Goal: Use online tool/utility: Utilize a website feature to perform a specific function

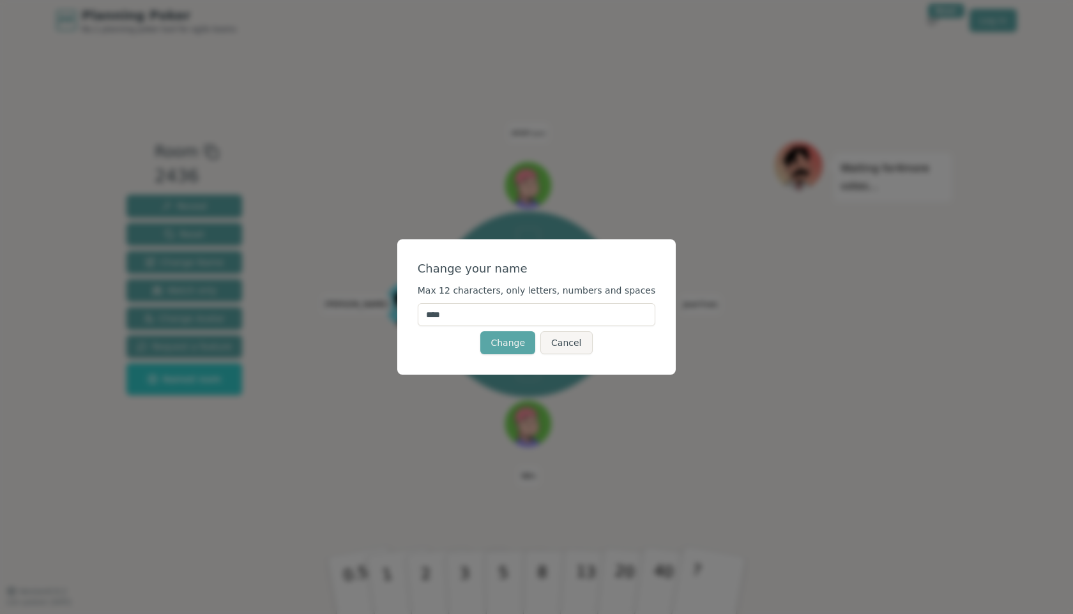
drag, startPoint x: 483, startPoint y: 315, endPoint x: 395, endPoint y: 315, distance: 88.1
click at [395, 315] on div "Change your name Max 12 characters, only letters, numbers and spaces **** Chang…" at bounding box center [536, 307] width 1073 height 614
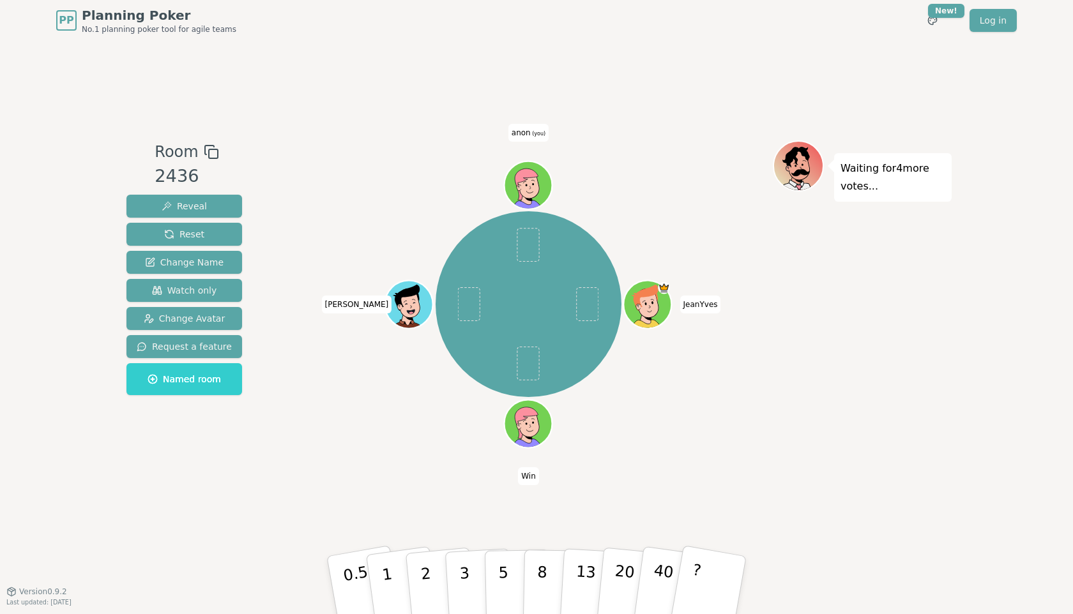
click at [525, 137] on span "anon (you)" at bounding box center [528, 133] width 40 height 18
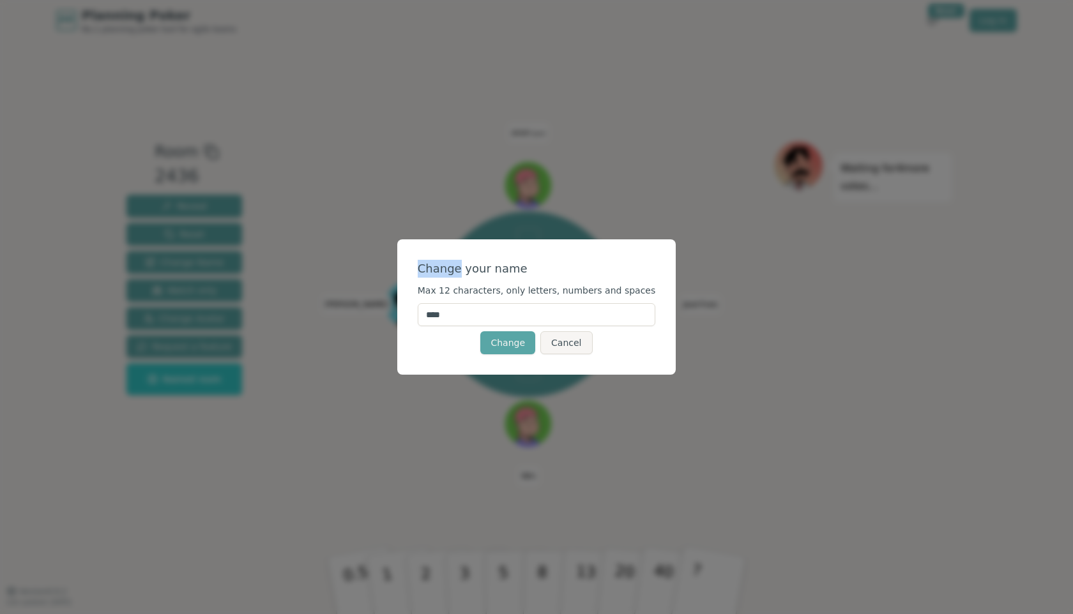
click at [525, 137] on div "Change your name Max 12 characters, only letters, numbers and spaces **** Chang…" at bounding box center [536, 307] width 1073 height 614
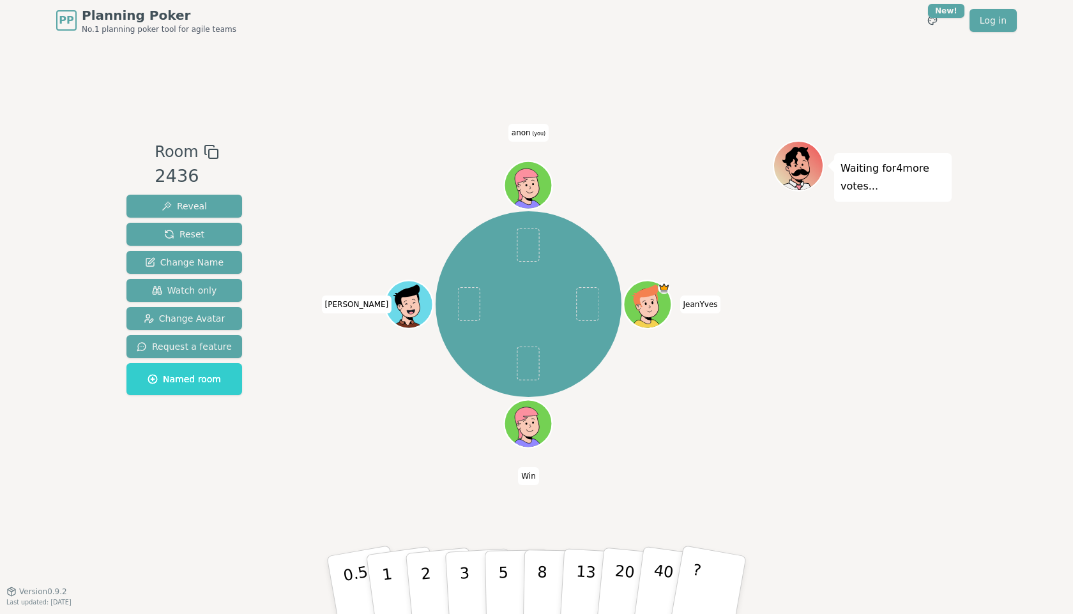
click at [528, 136] on span "anon (you)" at bounding box center [528, 133] width 40 height 18
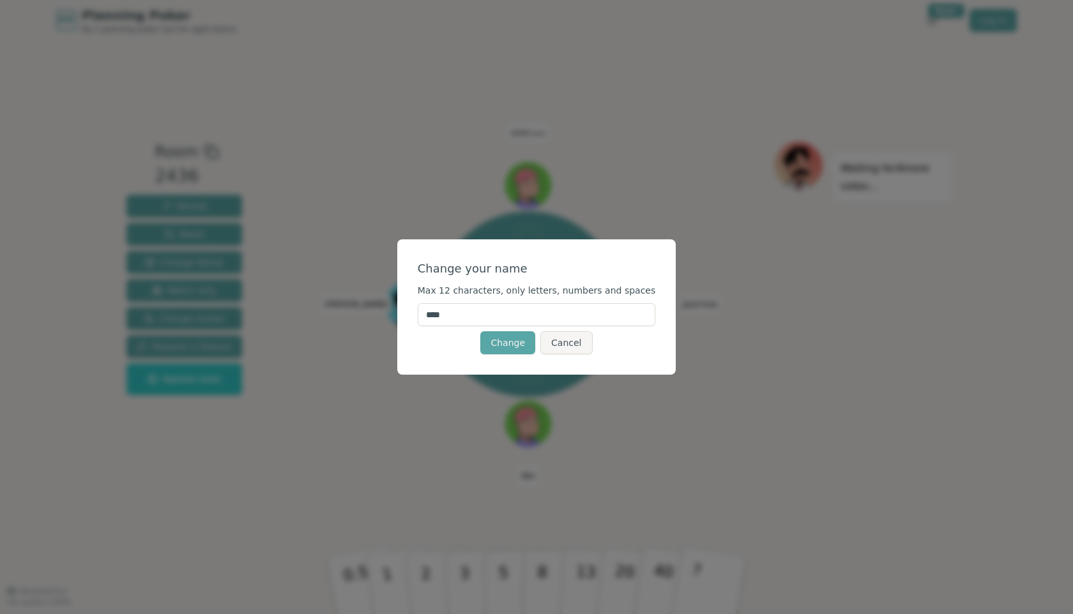
click at [466, 313] on input "****" at bounding box center [537, 314] width 238 height 23
type input "*****"
click button "Change" at bounding box center [507, 342] width 55 height 23
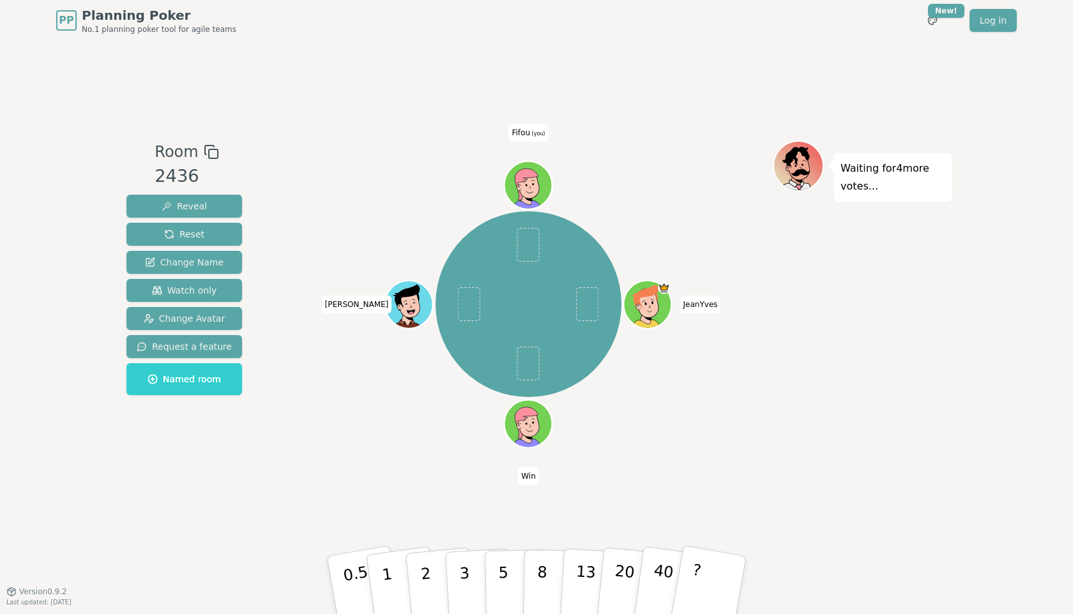
click at [996, 421] on div "PP Planning Poker No.1 planning poker tool for agile teams Toggle theme New! Lo…" at bounding box center [536, 307] width 1073 height 614
click at [980, 448] on div "PP Planning Poker No.1 planning poker tool for agile teams Toggle theme New! Lo…" at bounding box center [536, 307] width 1073 height 614
drag, startPoint x: 423, startPoint y: 563, endPoint x: 446, endPoint y: 559, distance: 23.4
click at [423, 552] on p "2" at bounding box center [428, 600] width 17 height 70
click at [919, 406] on div "Waiting for 3 more votes..." at bounding box center [862, 315] width 179 height 351
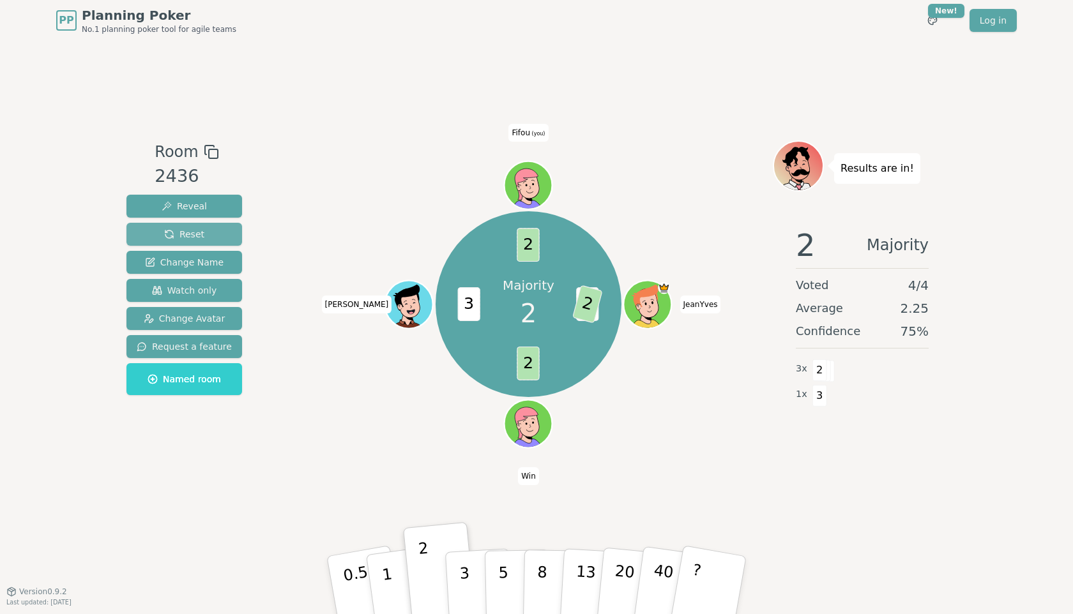
click at [202, 230] on button "Reset" at bounding box center [184, 234] width 116 height 23
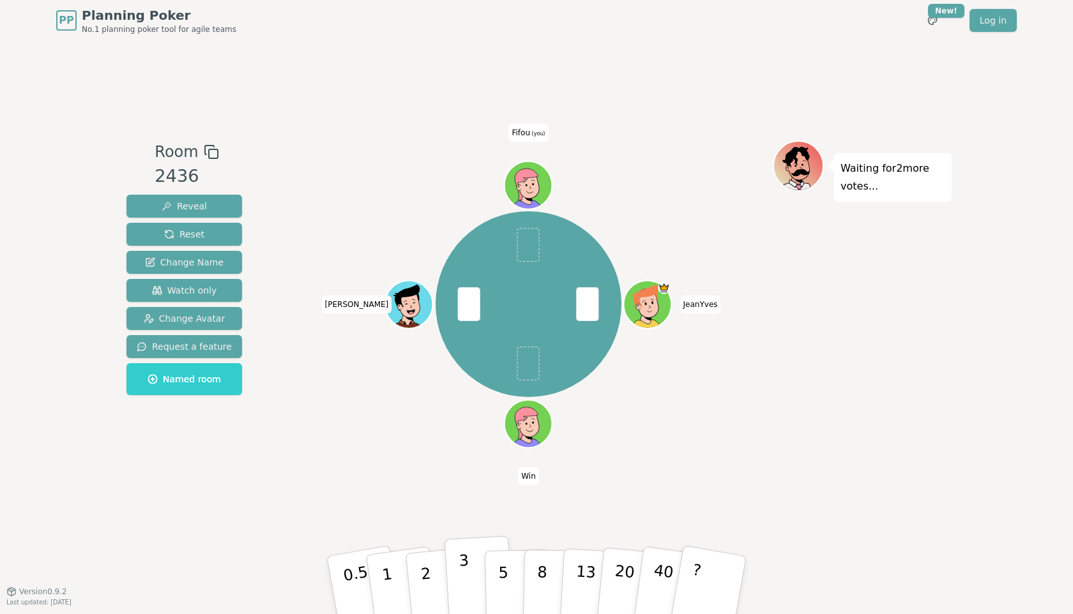
click at [465, 552] on p "3" at bounding box center [466, 587] width 14 height 70
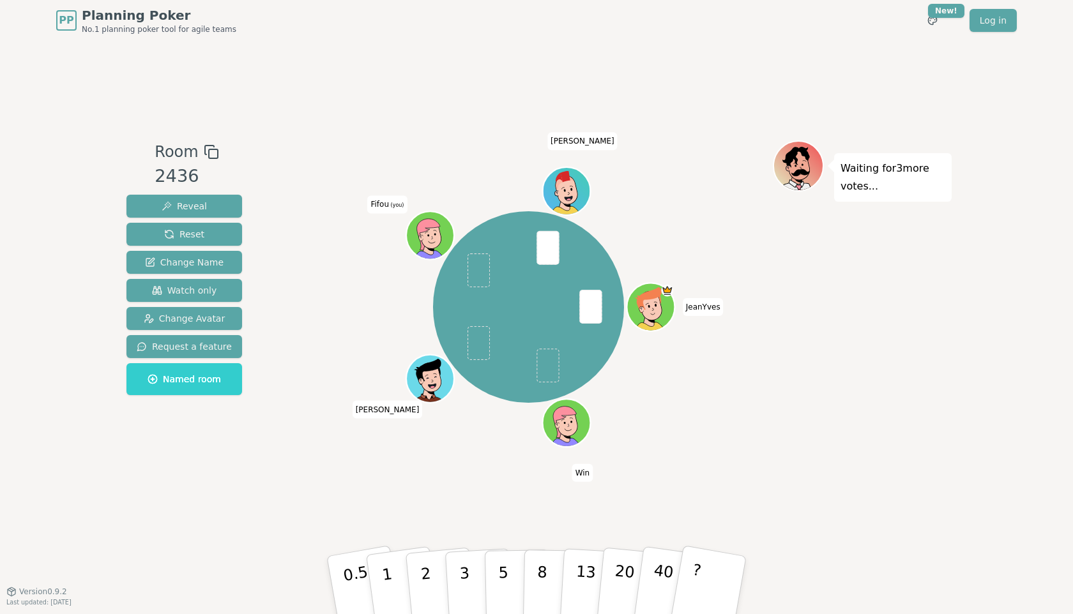
click at [782, 457] on div "Waiting for 3 more votes..." at bounding box center [862, 315] width 179 height 351
click at [678, 507] on div "Room 2436 Reveal Reset Change Name Watch only Change Avatar Request a feature N…" at bounding box center [536, 316] width 830 height 550
drag, startPoint x: 432, startPoint y: 570, endPoint x: 463, endPoint y: 566, distance: 31.0
click at [434, 552] on button "2" at bounding box center [442, 598] width 73 height 102
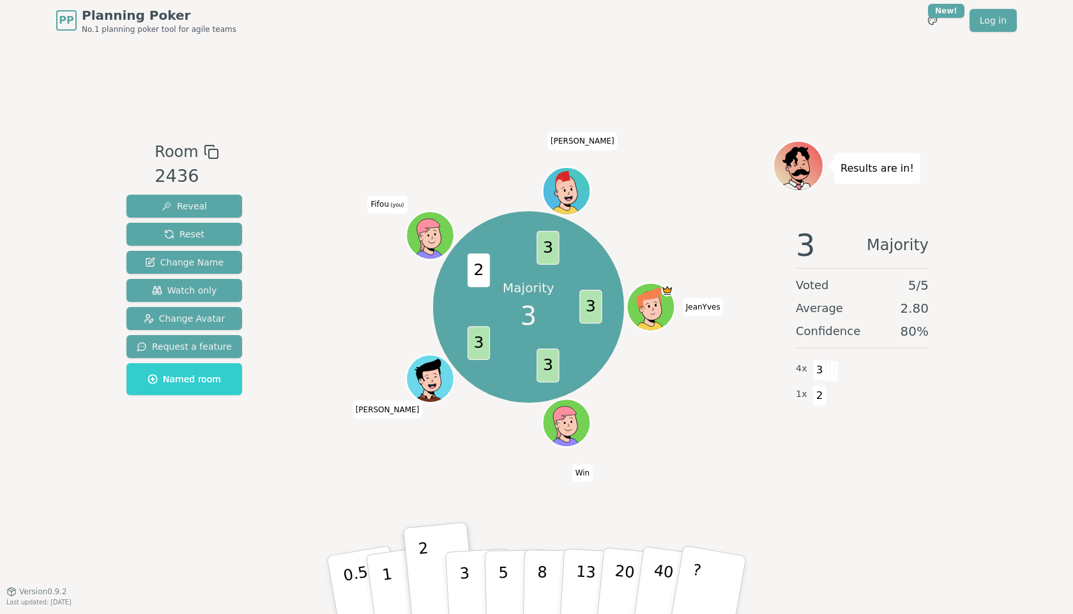
drag, startPoint x: 83, startPoint y: 255, endPoint x: 138, endPoint y: 248, distance: 55.5
click at [83, 255] on div "PP Planning Poker No.1 planning poker tool for agile teams Toggle theme New! Lo…" at bounding box center [536, 307] width 1073 height 614
click at [189, 238] on span "Reset" at bounding box center [184, 234] width 40 height 13
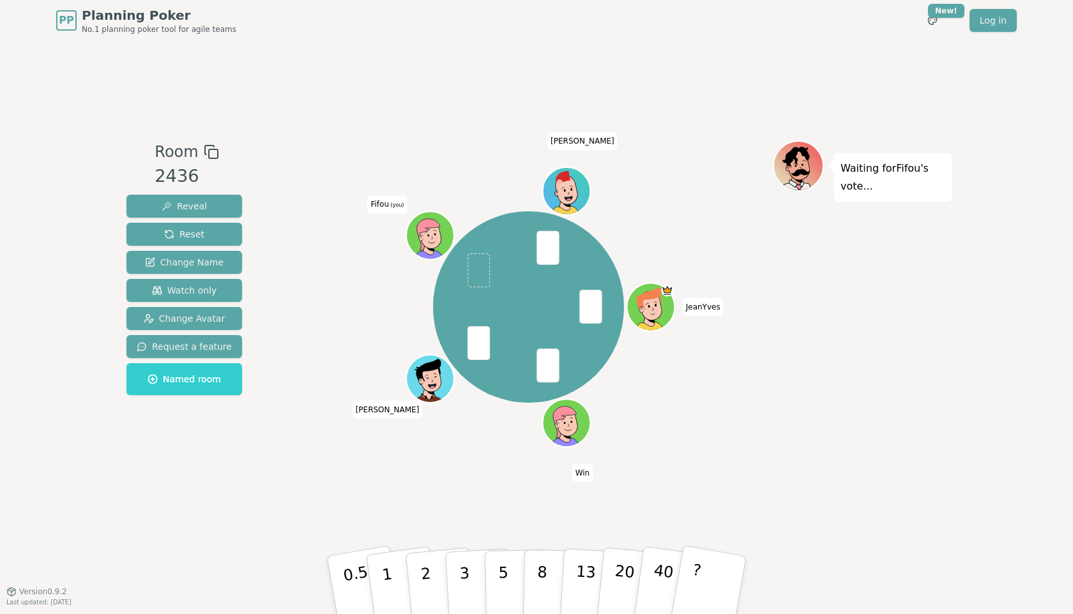
drag, startPoint x: 783, startPoint y: 466, endPoint x: 741, endPoint y: 485, distance: 45.7
click at [783, 466] on div "Waiting for [PERSON_NAME] 's vote..." at bounding box center [862, 315] width 179 height 351
click at [496, 552] on button "5" at bounding box center [518, 585] width 66 height 97
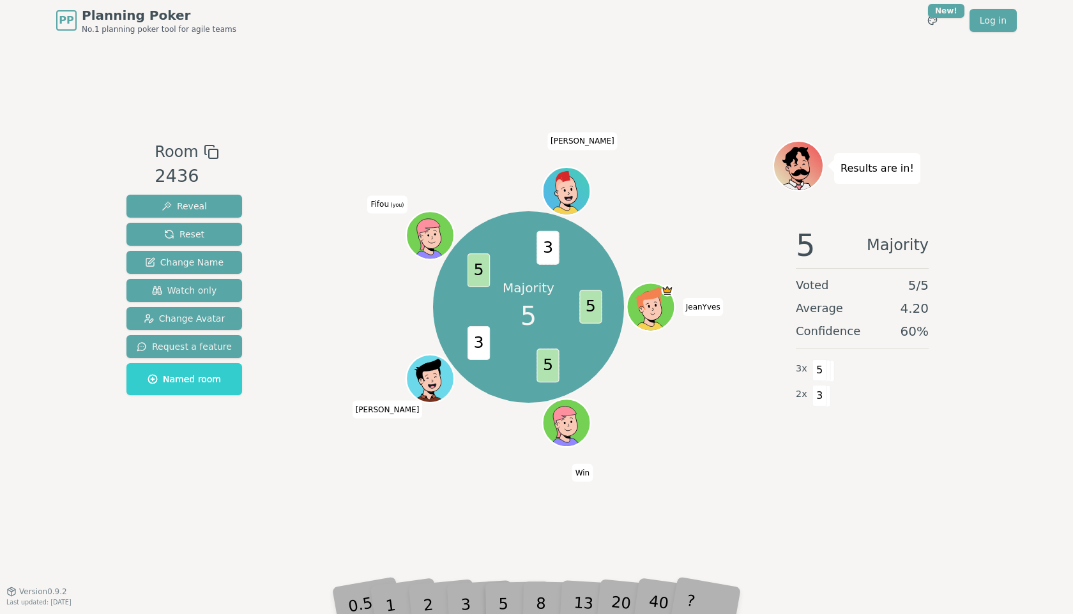
click at [468, 552] on div "3" at bounding box center [479, 585] width 41 height 47
click at [464, 552] on p "3" at bounding box center [465, 586] width 14 height 71
drag, startPoint x: 852, startPoint y: 494, endPoint x: 632, endPoint y: 418, distance: 232.2
click at [852, 494] on div "Room 2436 Reveal Reset Change Name Watch only Change Avatar Request a feature N…" at bounding box center [536, 316] width 830 height 550
click at [224, 237] on button "Reset" at bounding box center [184, 234] width 116 height 23
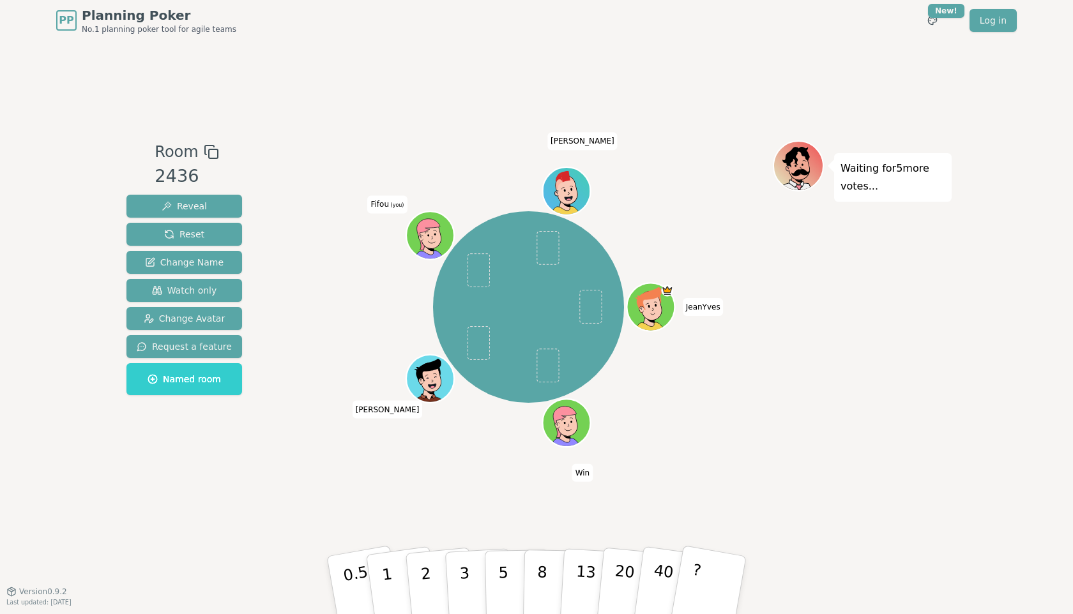
click at [908, 463] on div "Waiting for 5 more votes..." at bounding box center [862, 315] width 179 height 351
drag, startPoint x: 393, startPoint y: 568, endPoint x: 432, endPoint y: 561, distance: 39.6
click at [393, 552] on button "1" at bounding box center [404, 598] width 76 height 103
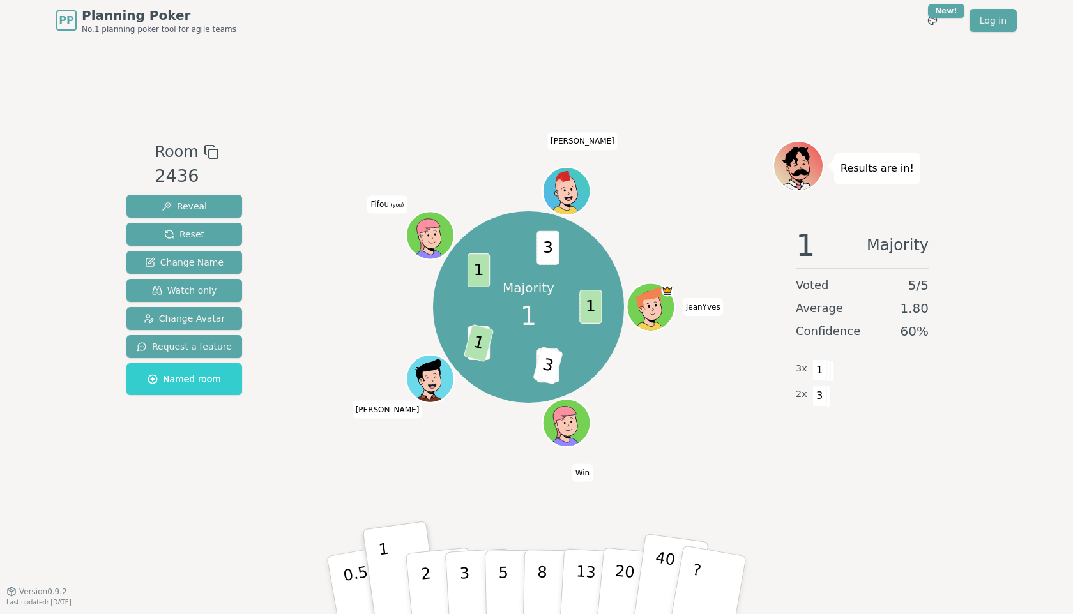
click at [653, 552] on p "40" at bounding box center [662, 584] width 29 height 71
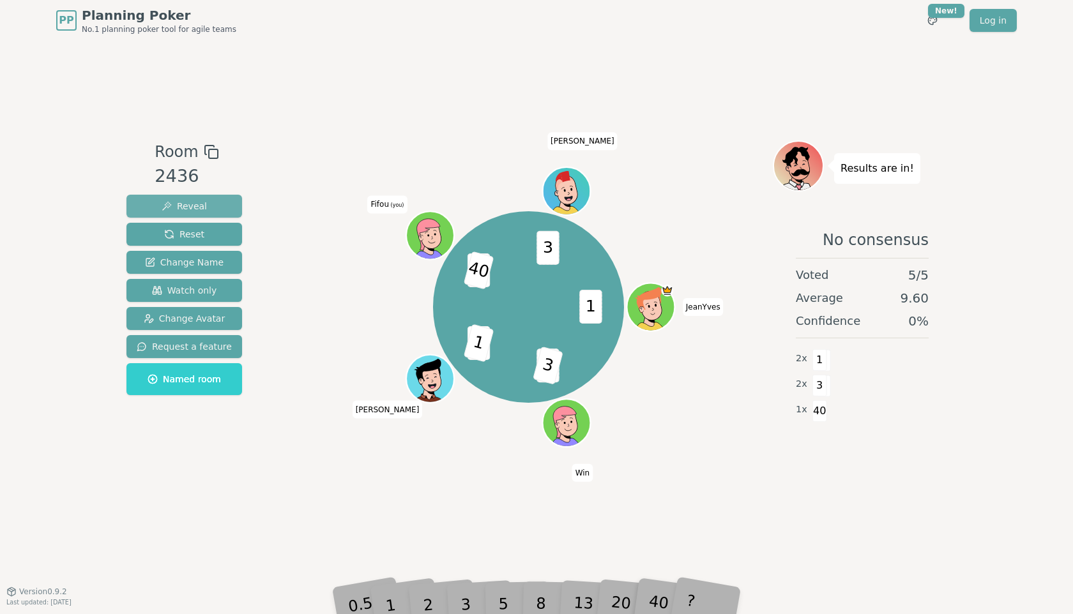
click at [158, 201] on button "Reveal" at bounding box center [184, 206] width 116 height 23
click at [151, 231] on button "Reset" at bounding box center [184, 234] width 116 height 23
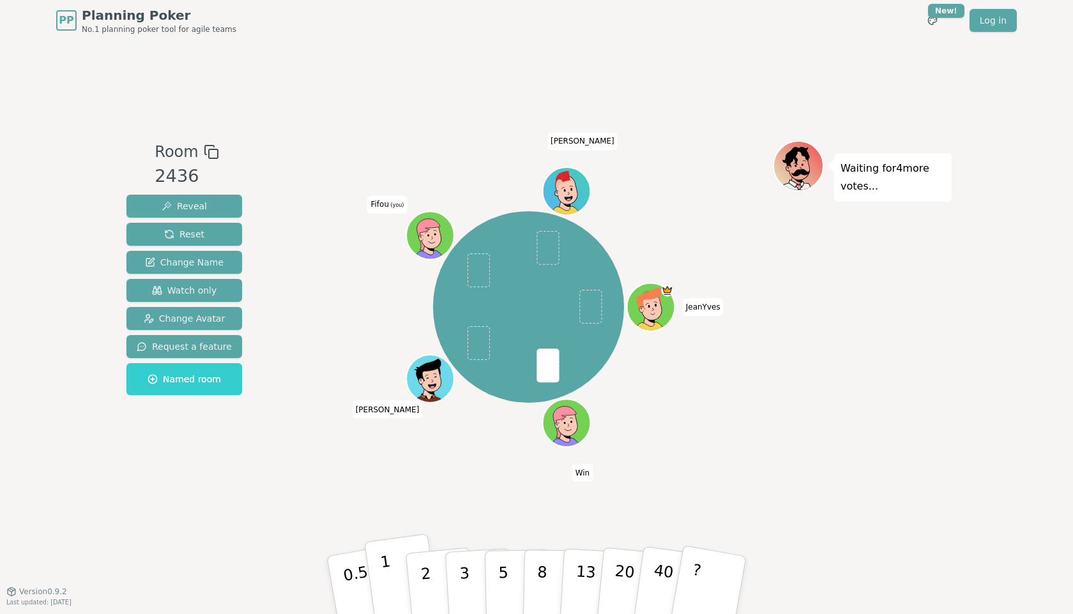
click at [395, 552] on button "1" at bounding box center [402, 585] width 76 height 103
click at [393, 552] on button "1" at bounding box center [402, 585] width 76 height 103
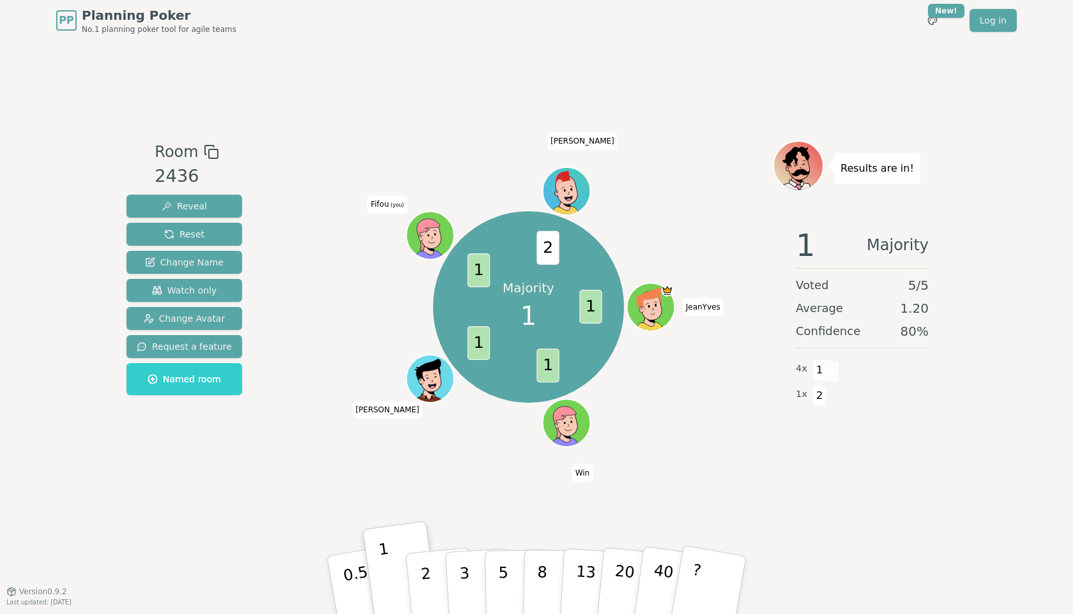
drag, startPoint x: 674, startPoint y: 143, endPoint x: 490, endPoint y: 154, distance: 184.9
click at [672, 143] on div at bounding box center [528, 151] width 489 height 23
click at [164, 234] on span "Reset" at bounding box center [184, 234] width 40 height 13
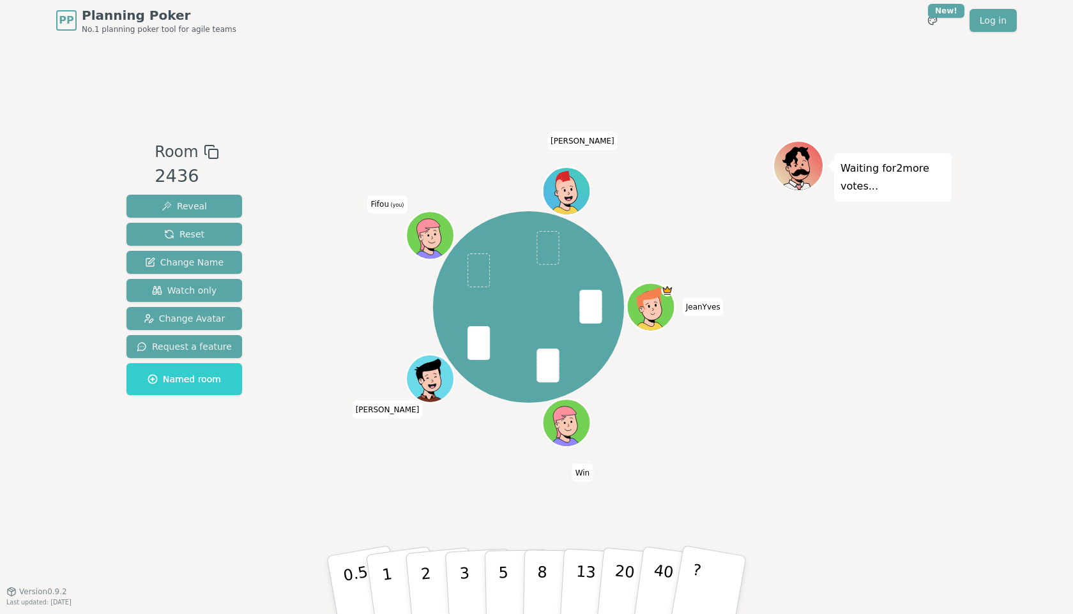
click at [916, 374] on div "Waiting for 2 more votes..." at bounding box center [862, 315] width 179 height 351
click at [391, 552] on button "1" at bounding box center [402, 585] width 76 height 103
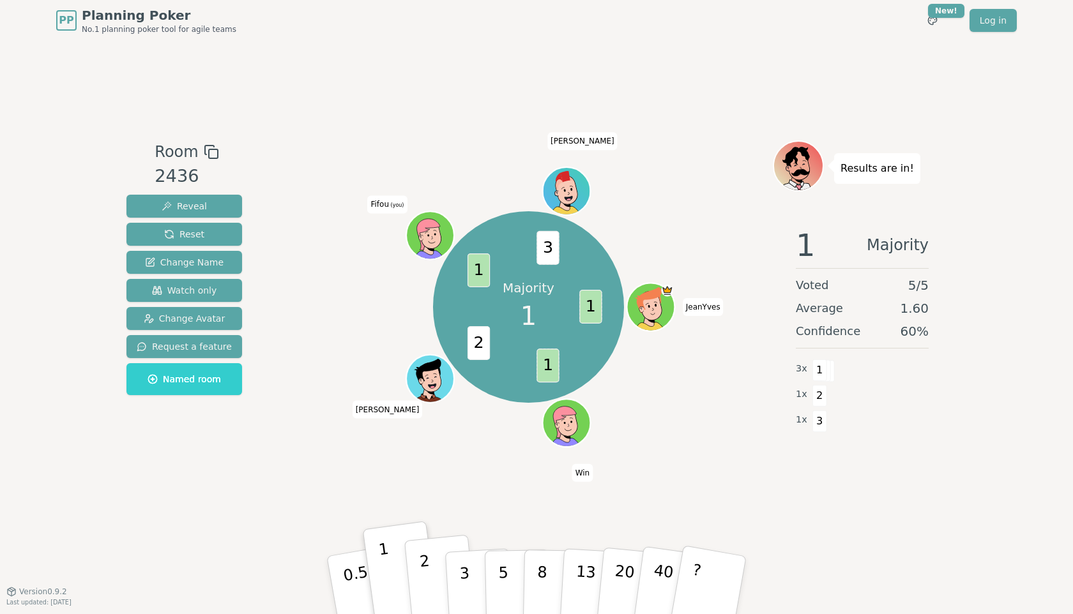
click at [436, 552] on button "2" at bounding box center [440, 586] width 73 height 102
